Goal: Information Seeking & Learning: Learn about a topic

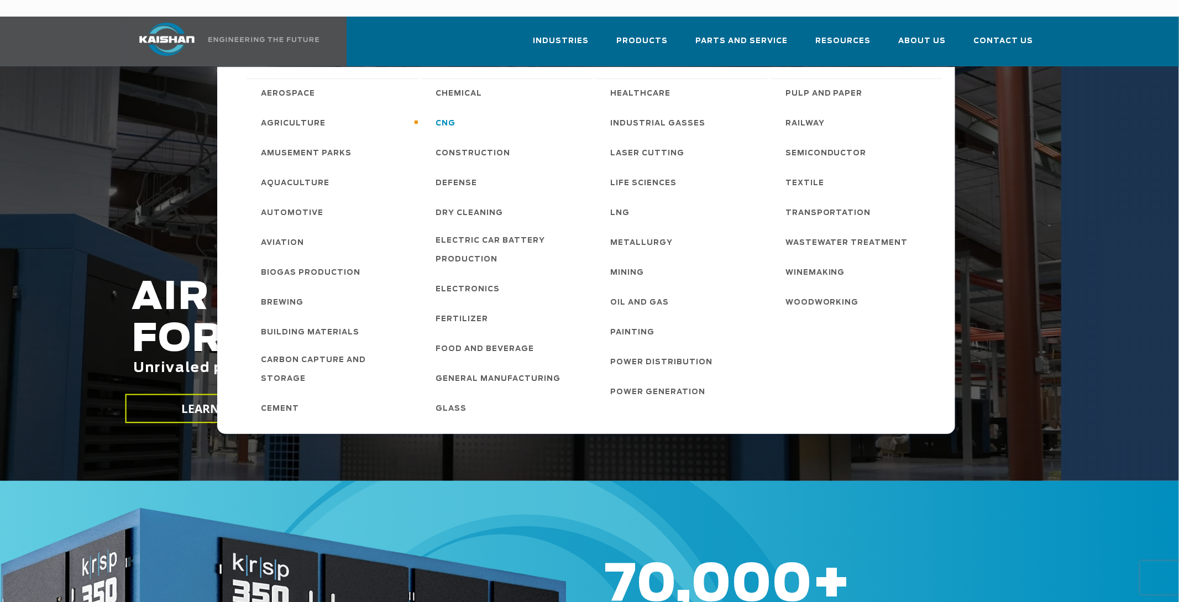
click at [453, 114] on span "CNG" at bounding box center [446, 123] width 20 height 19
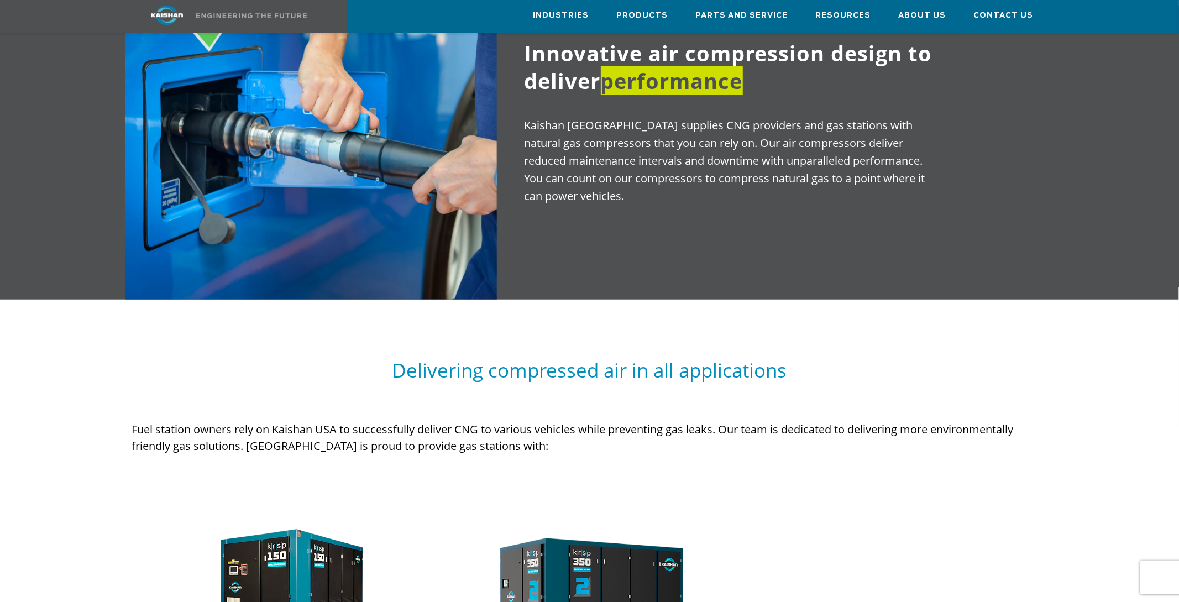
scroll to position [464, 0]
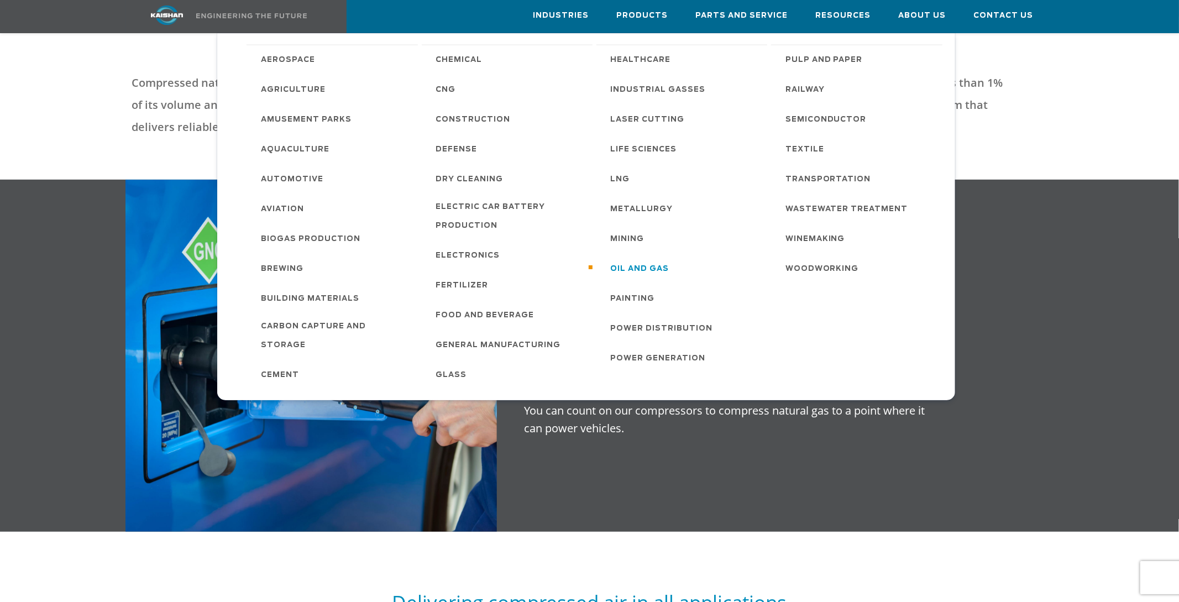
click at [633, 265] on span "Oil and Gas" at bounding box center [640, 269] width 59 height 19
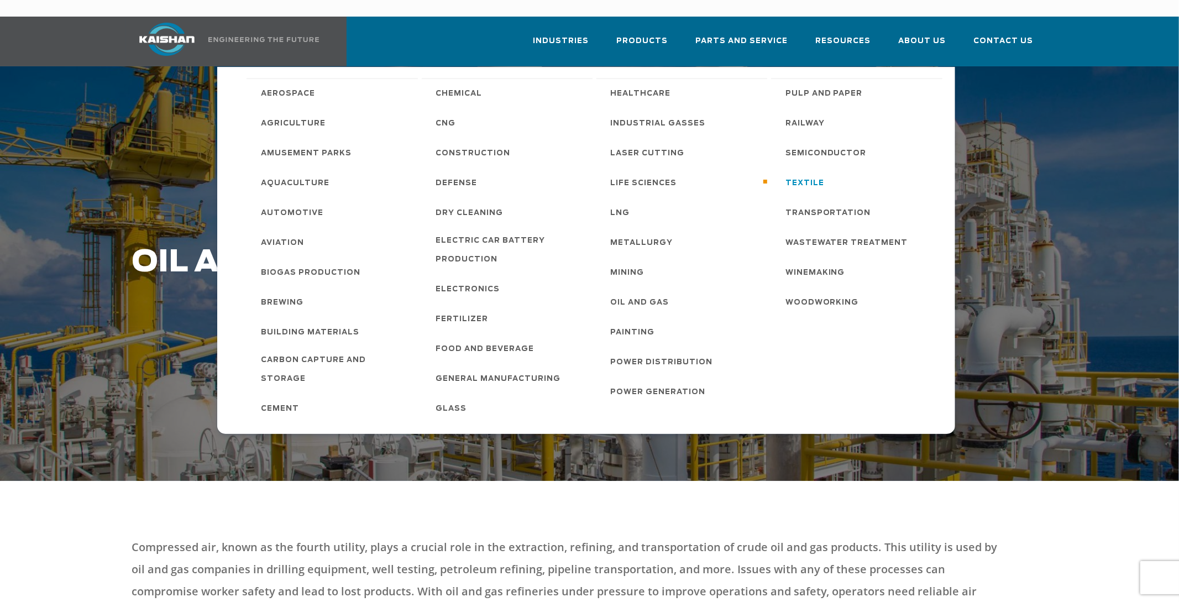
click at [801, 174] on span "Textile" at bounding box center [805, 183] width 39 height 19
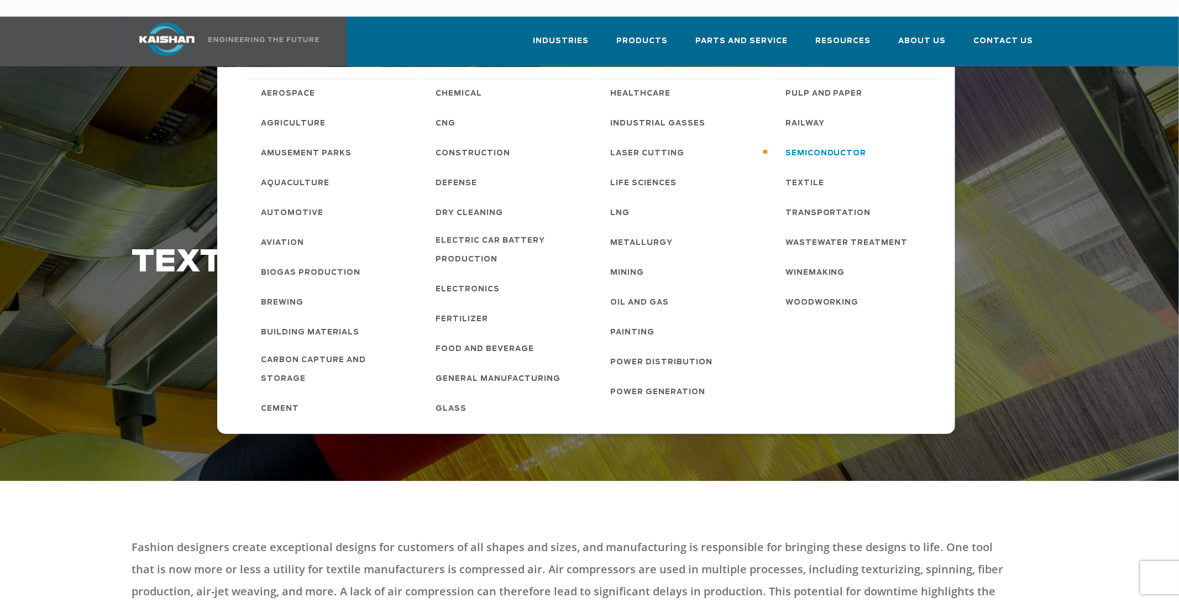
click at [820, 144] on span "Semiconductor" at bounding box center [826, 153] width 81 height 19
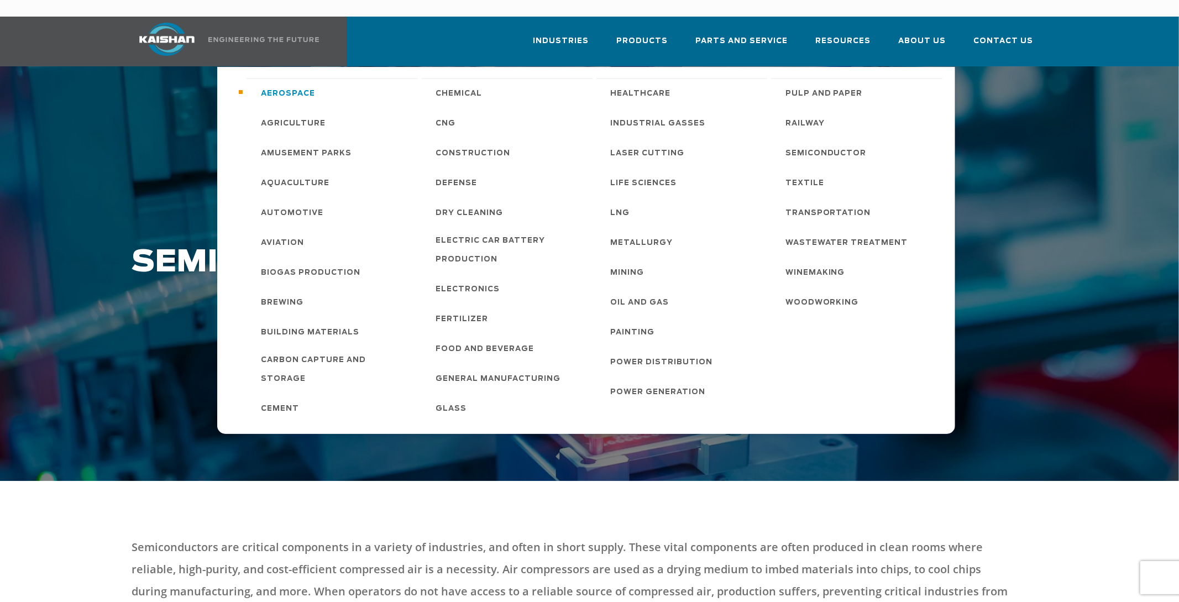
click at [297, 85] on span "Aerospace" at bounding box center [288, 94] width 54 height 19
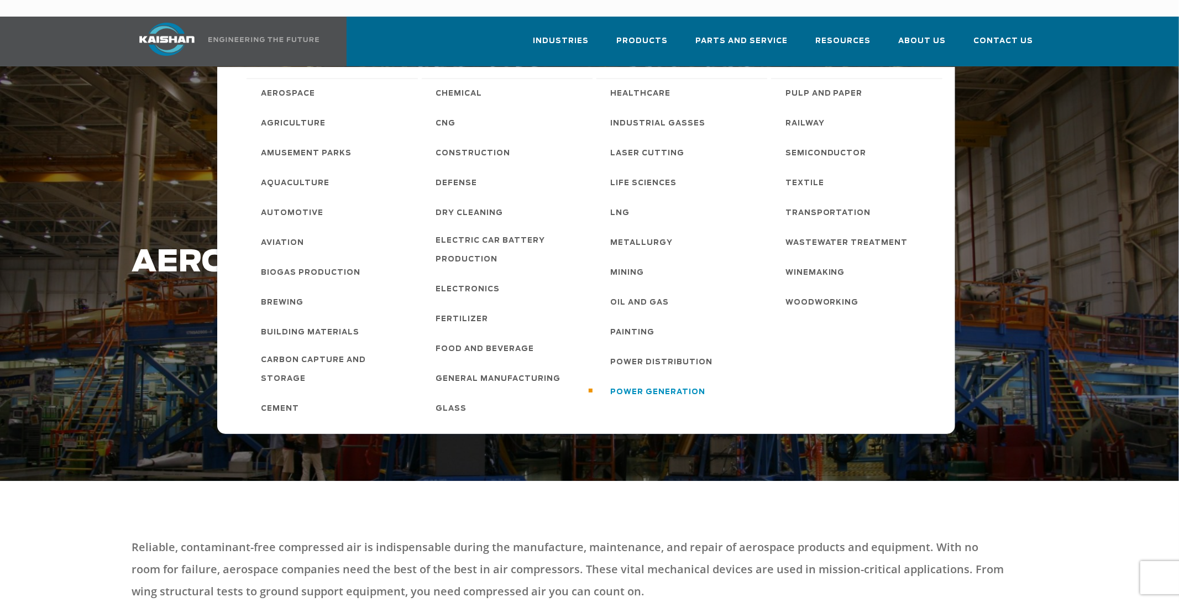
click at [661, 383] on span "Power Generation" at bounding box center [658, 392] width 95 height 19
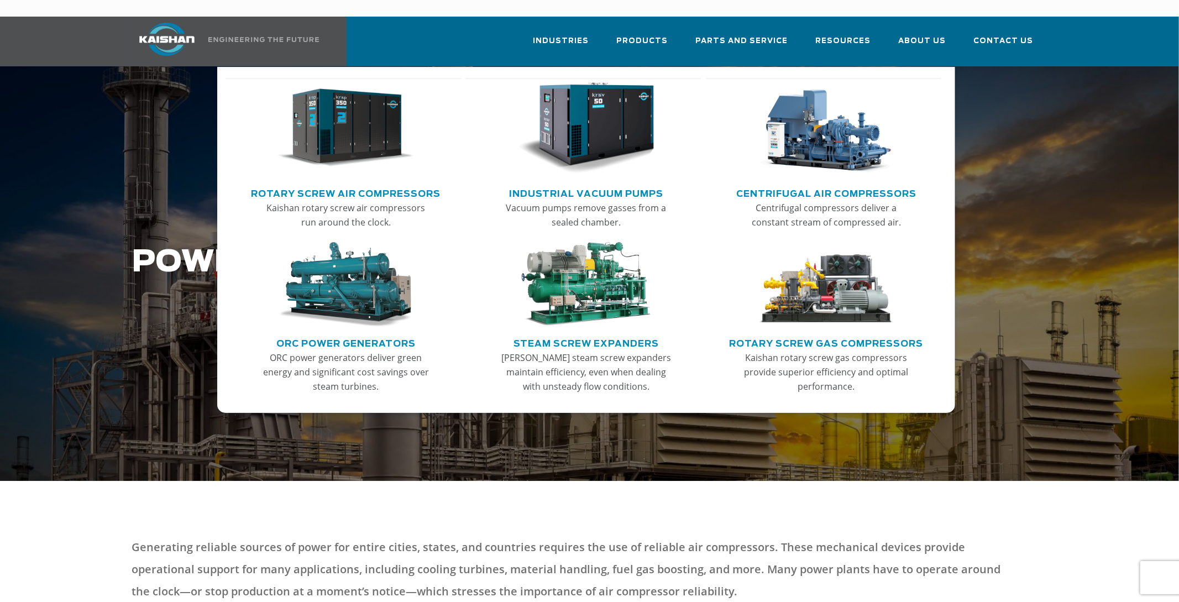
click at [325, 131] on img "Main menu" at bounding box center [346, 128] width 136 height 92
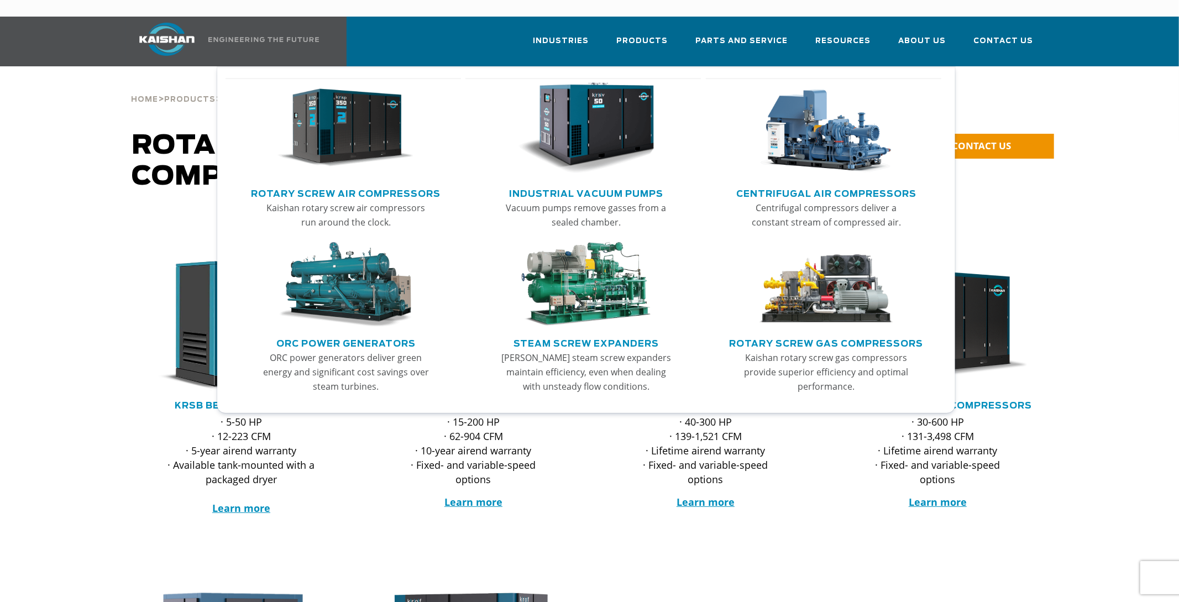
click at [842, 136] on img "Main menu" at bounding box center [827, 128] width 136 height 92
